Goal: Transaction & Acquisition: Purchase product/service

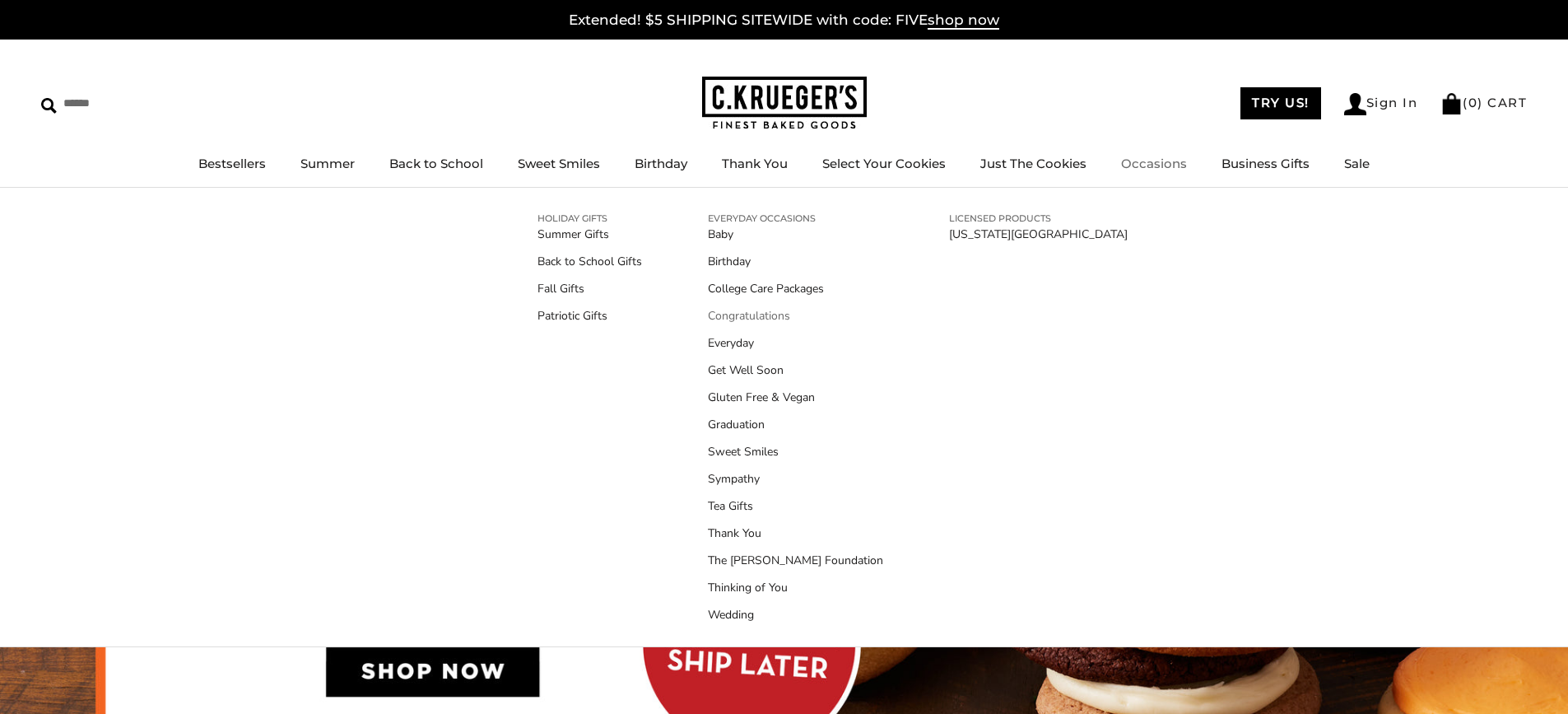
click at [728, 313] on link "Congratulations" at bounding box center [796, 315] width 175 height 18
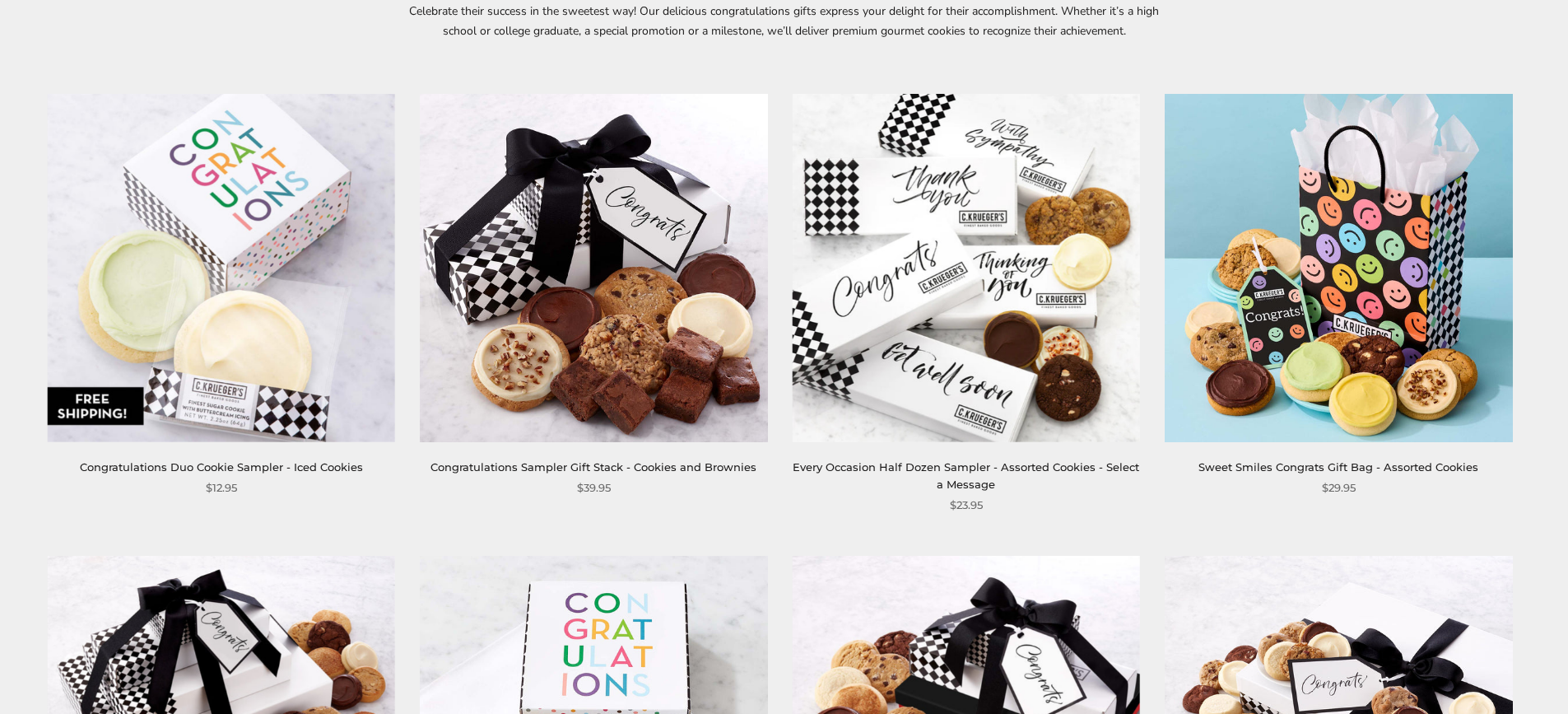
scroll to position [247, 0]
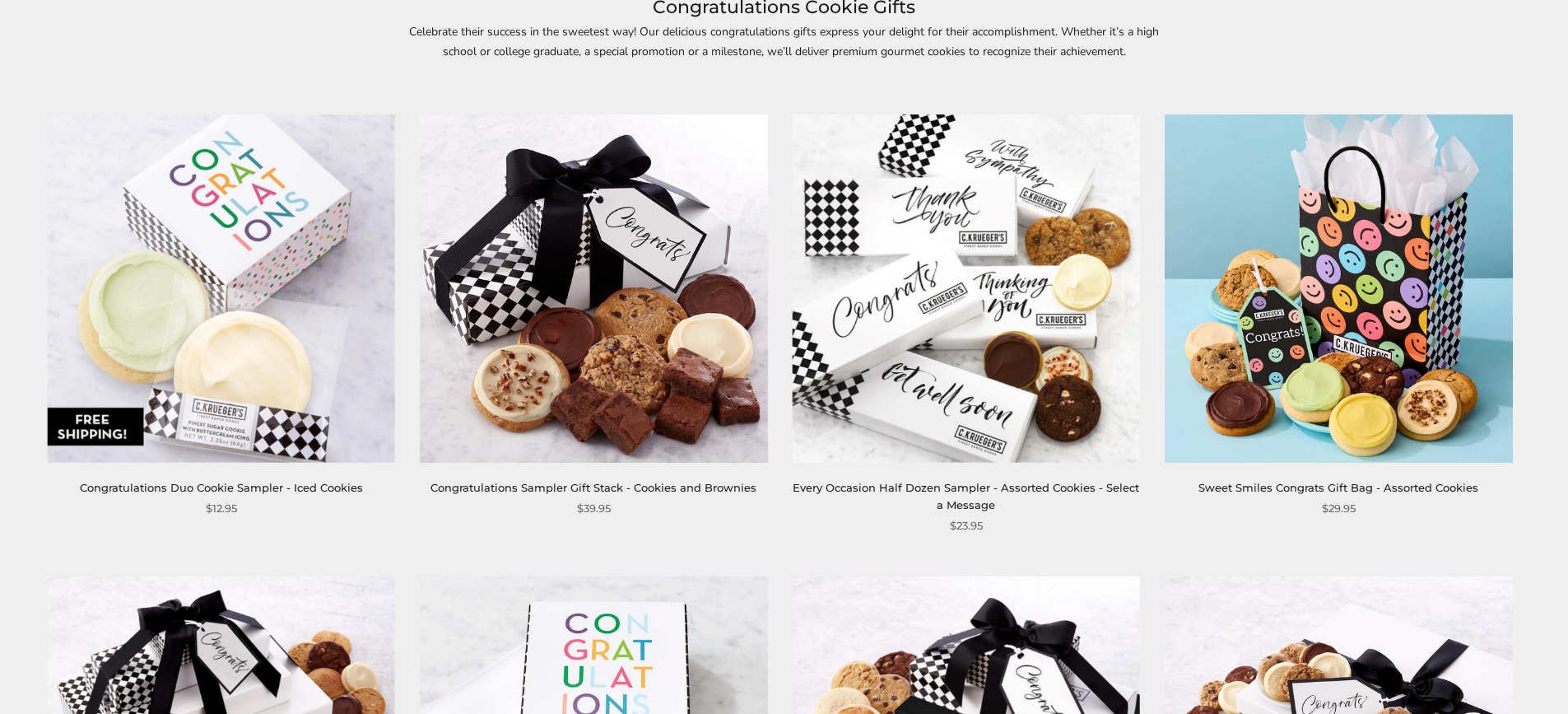
click at [1355, 332] on img at bounding box center [1338, 287] width 347 height 347
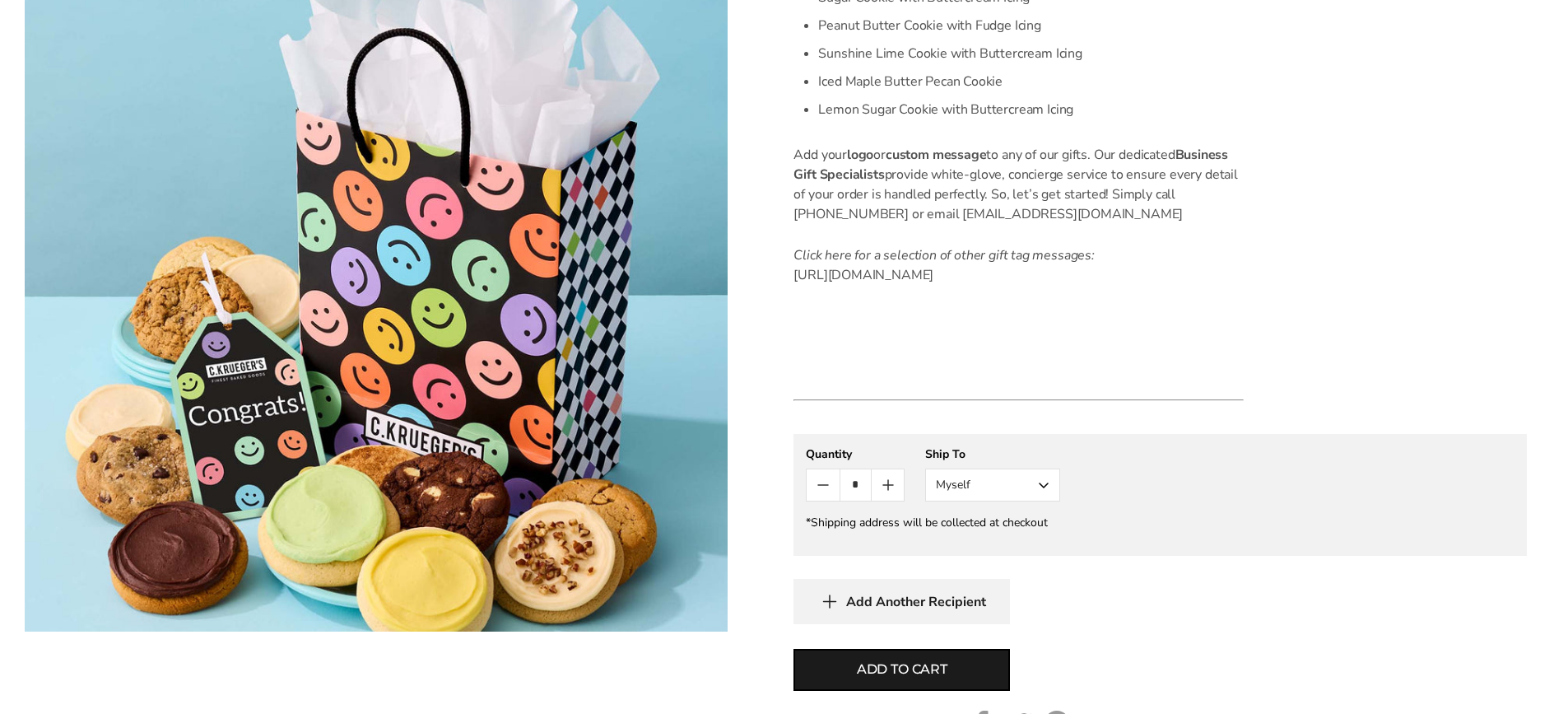
scroll to position [824, 0]
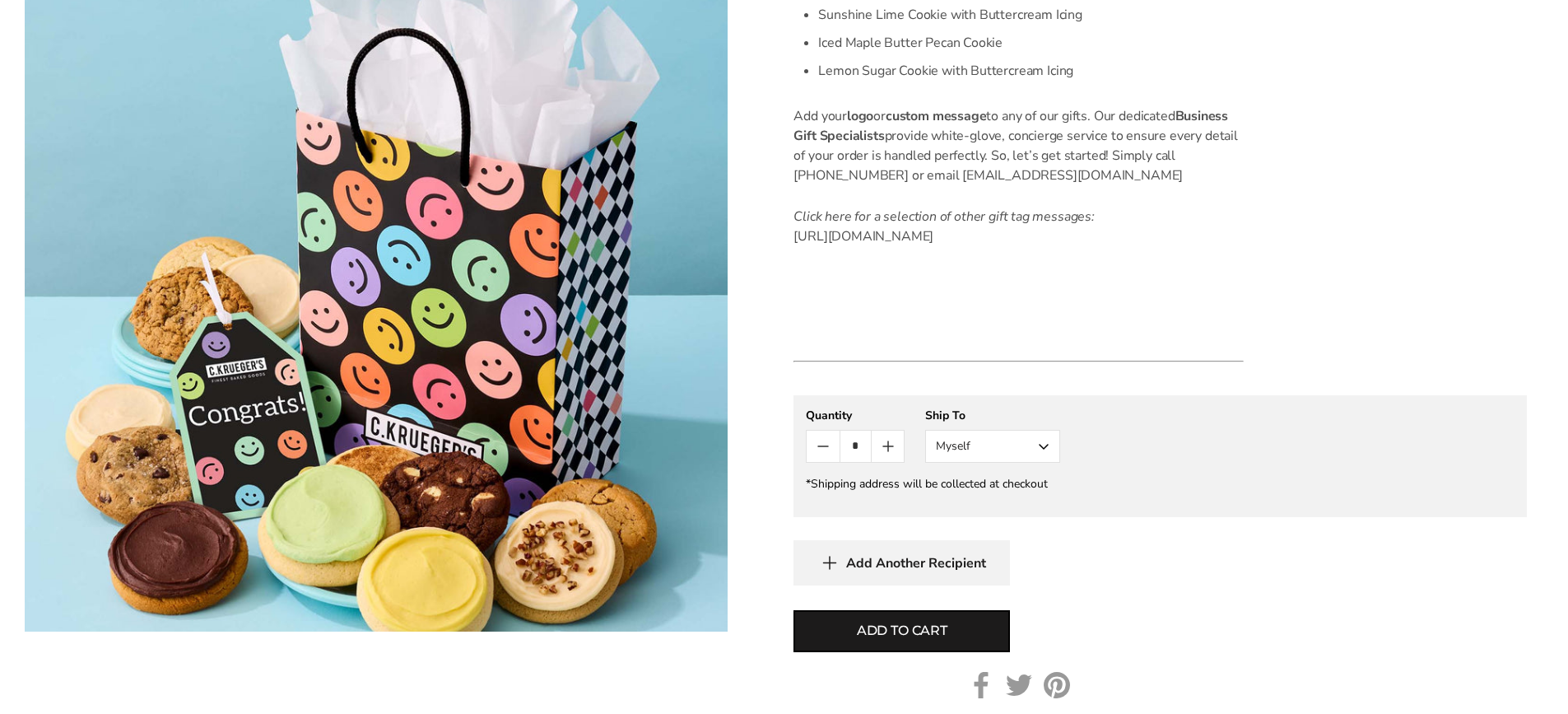
click at [1047, 462] on button "Myself" at bounding box center [993, 447] width 135 height 33
click at [1016, 522] on button "Other Recipient" at bounding box center [993, 508] width 134 height 29
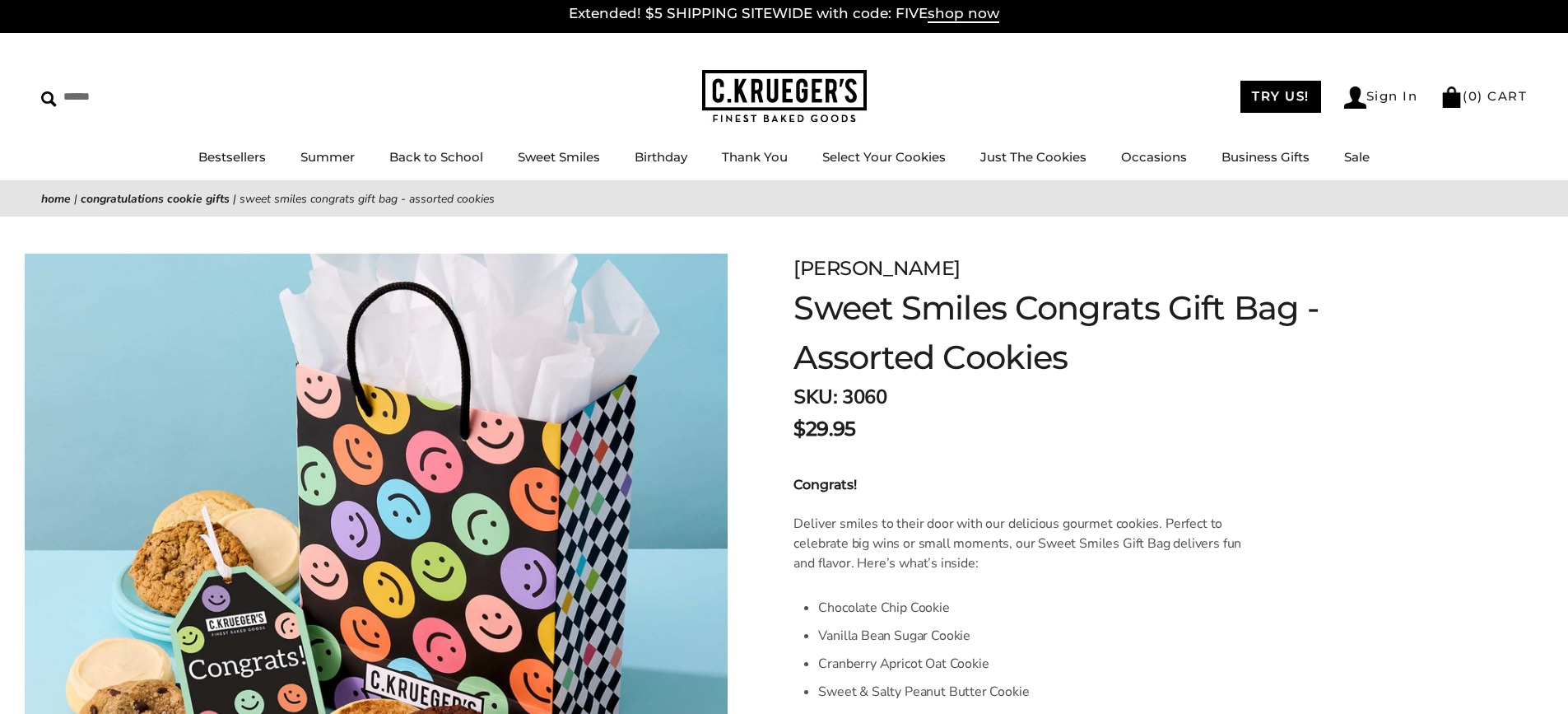
scroll to position [0, 0]
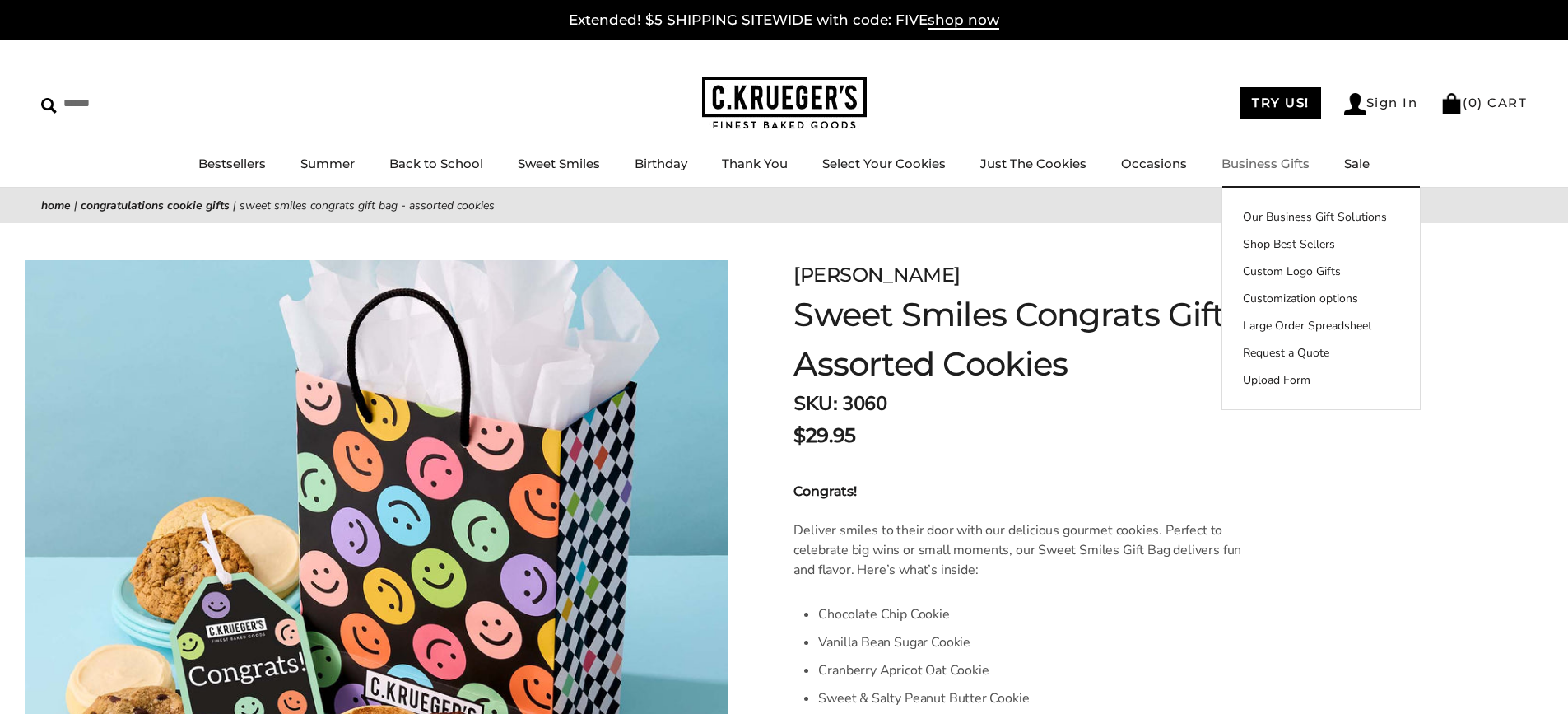
click at [1264, 170] on link "Business Gifts" at bounding box center [1266, 163] width 88 height 16
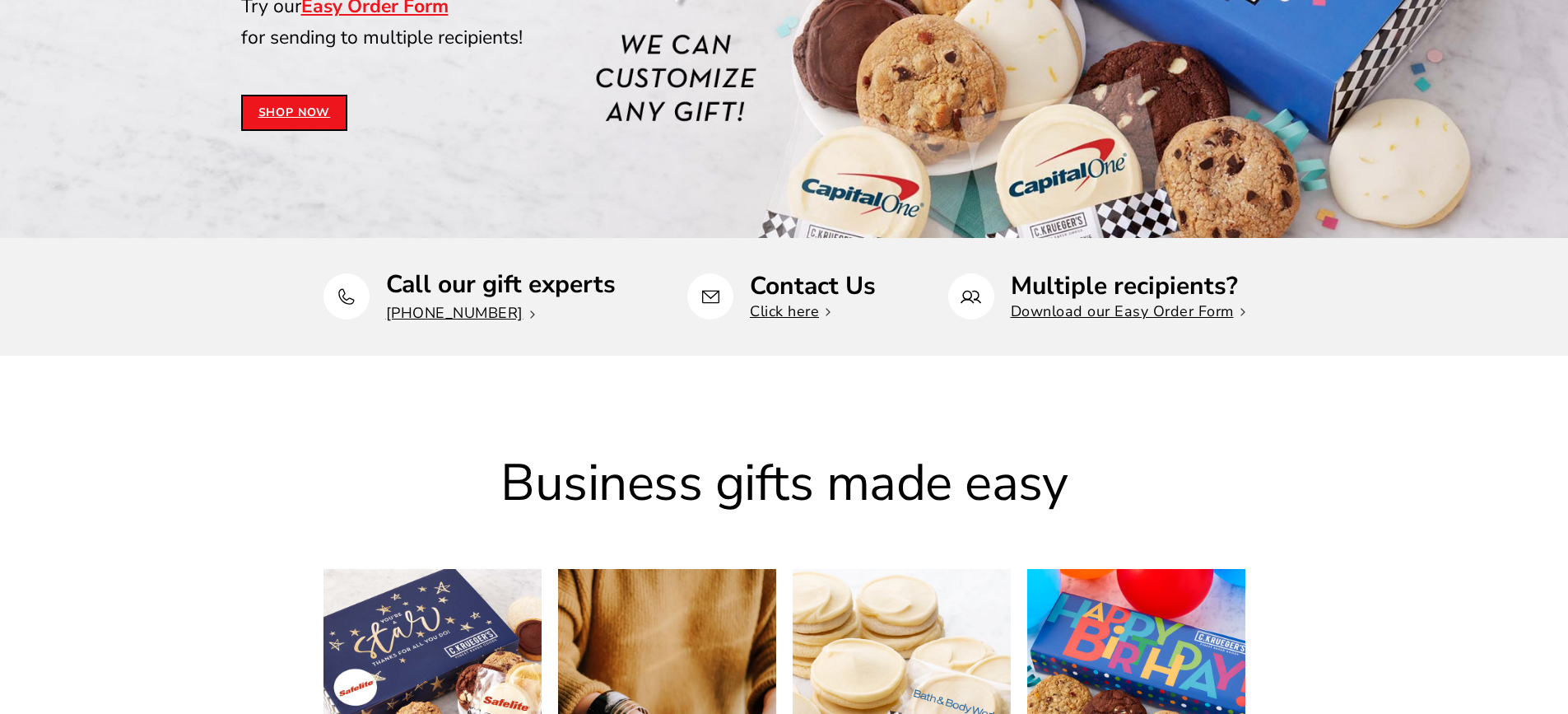
scroll to position [412, 0]
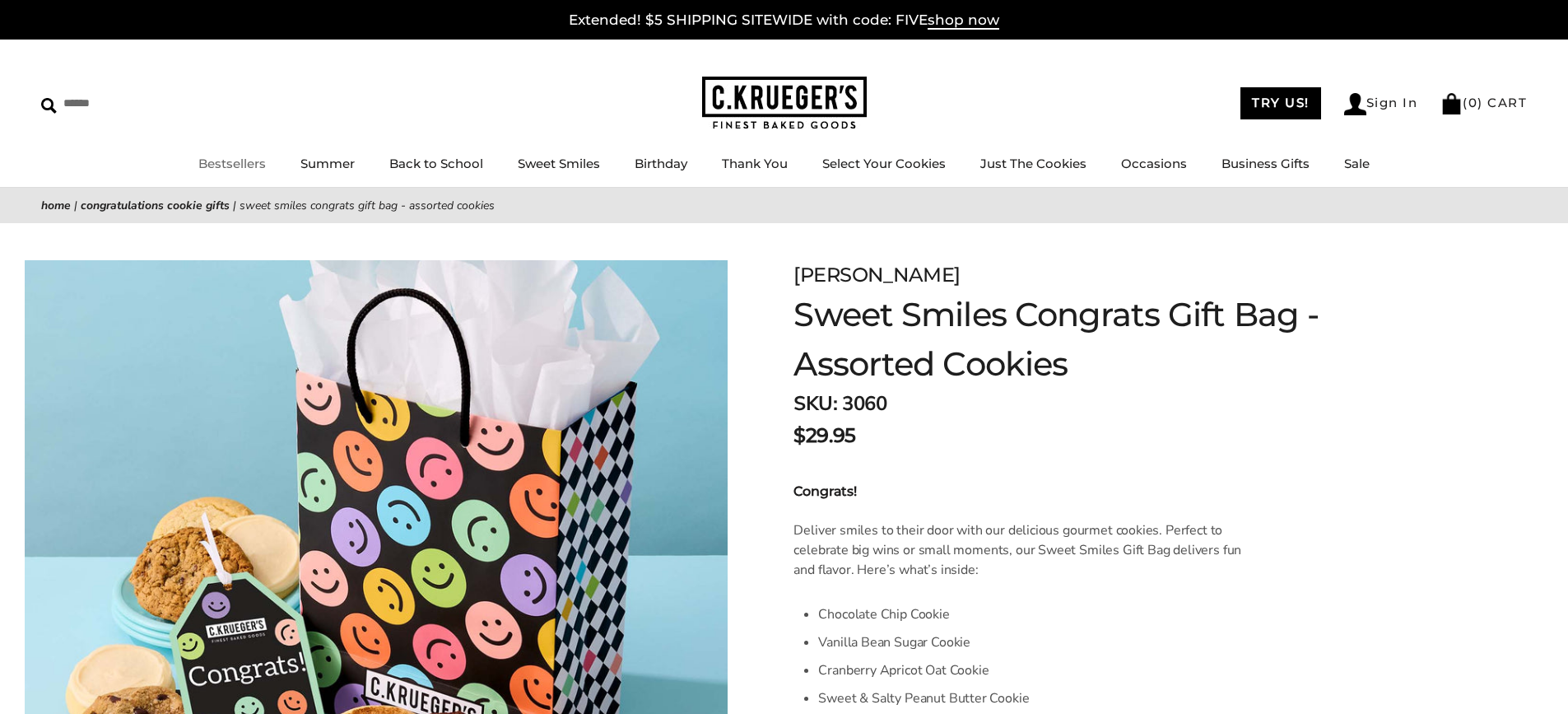
click at [247, 172] on li "Bestsellers" at bounding box center [231, 164] width 67 height 20
click at [235, 164] on link "Bestsellers" at bounding box center [231, 163] width 67 height 16
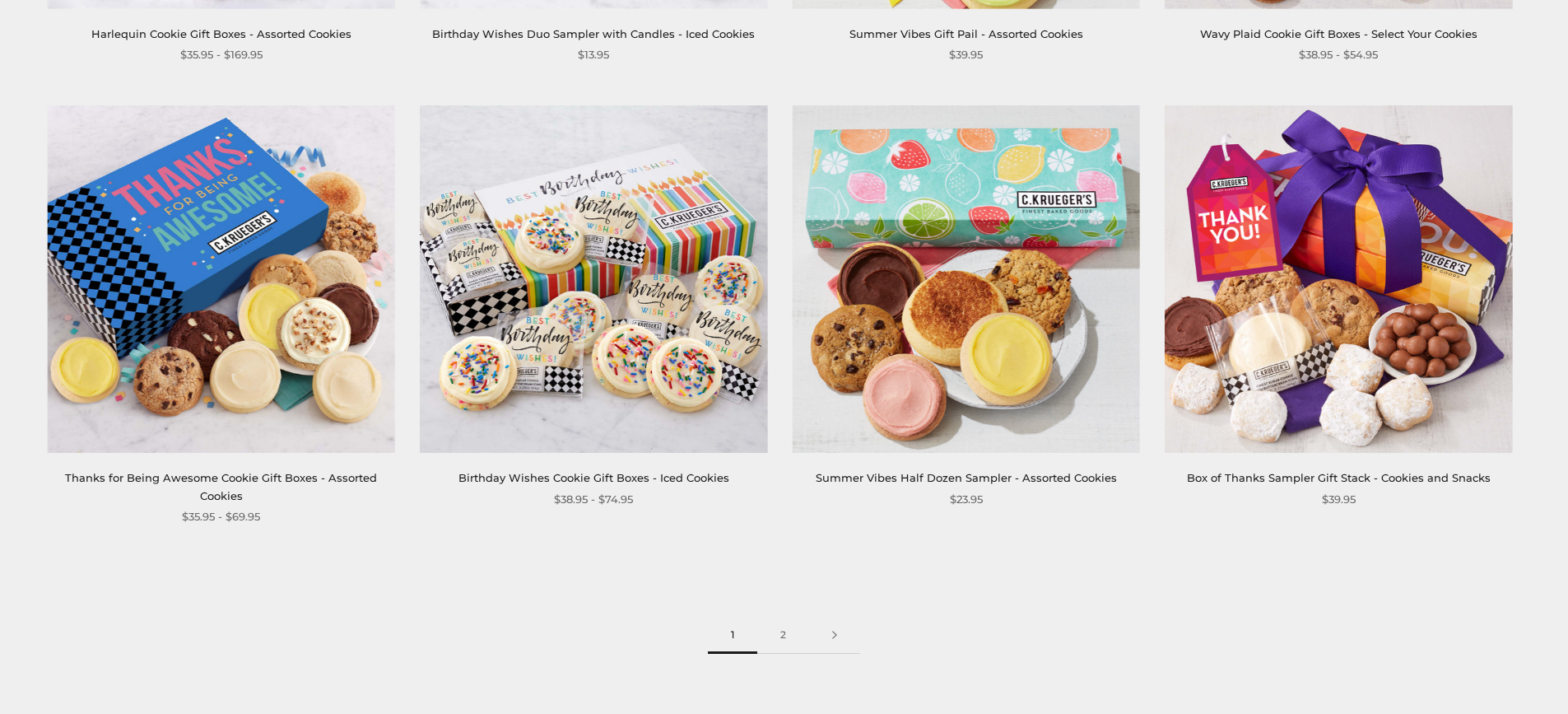
scroll to position [2317, 0]
